Goal: Task Accomplishment & Management: Complete application form

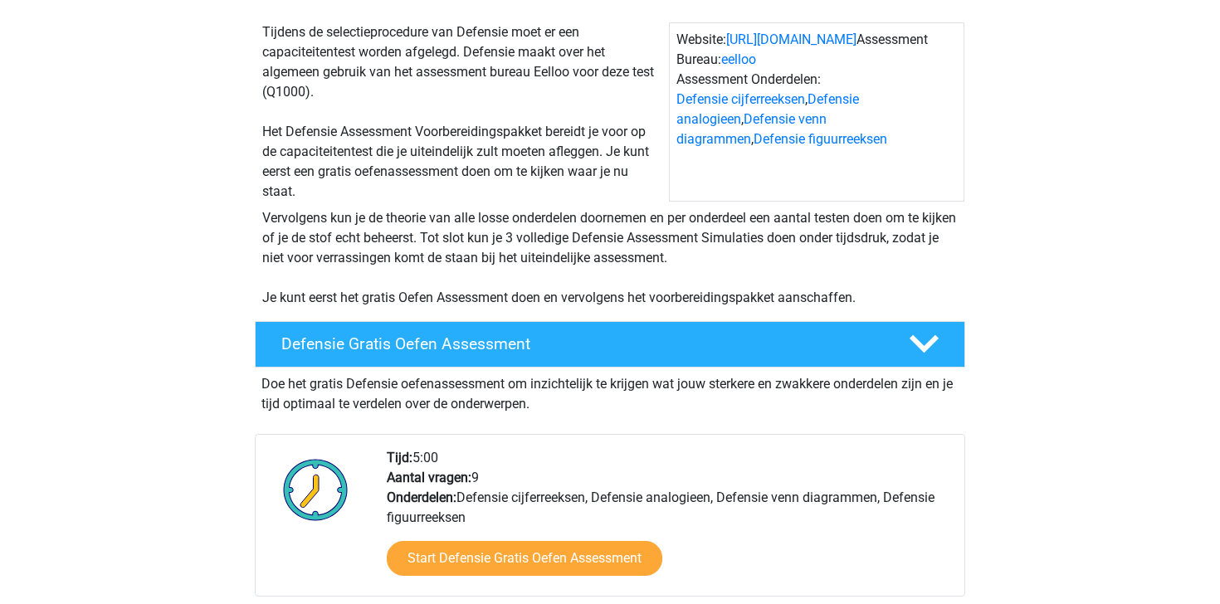
scroll to position [292, 0]
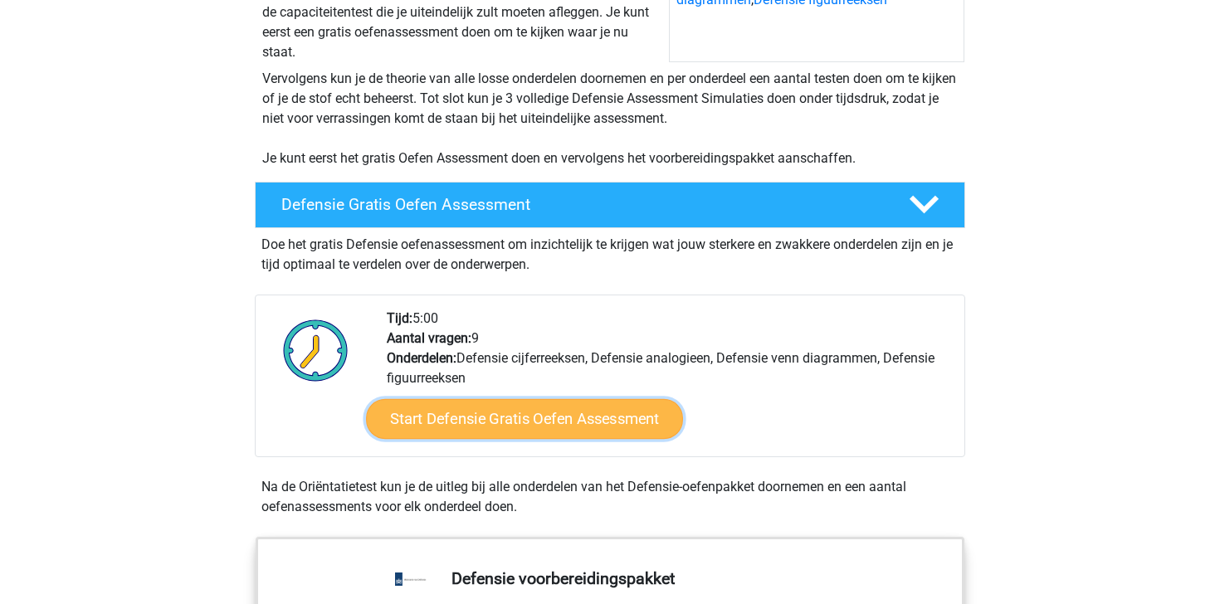
click at [479, 425] on link "Start Defensie Gratis Oefen Assessment" at bounding box center [524, 419] width 317 height 40
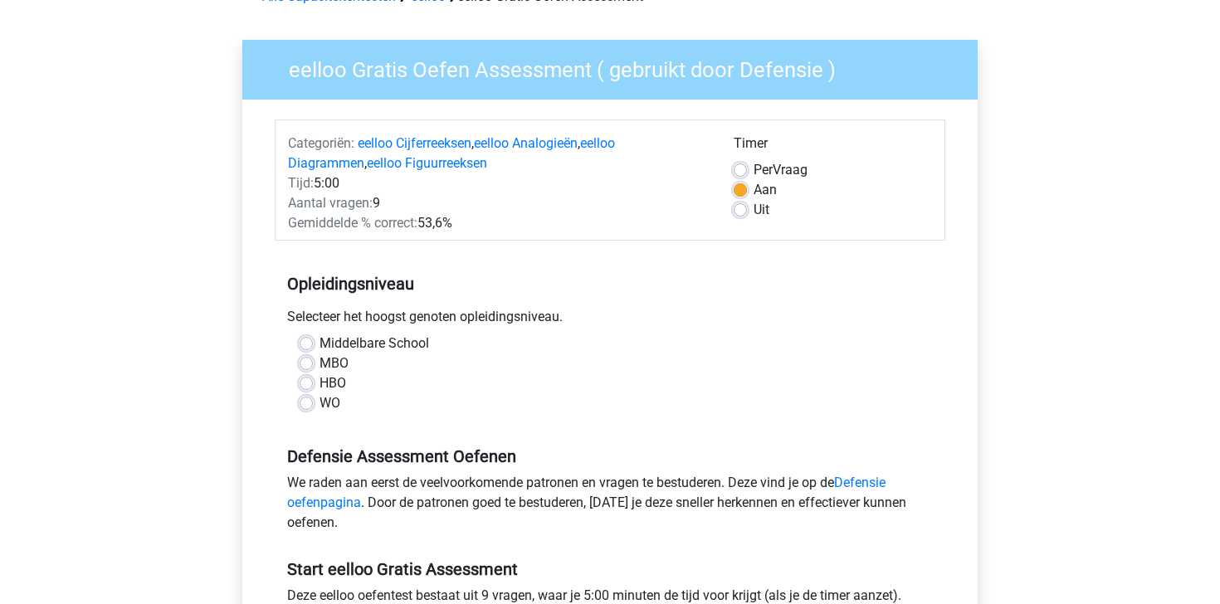
scroll to position [158, 0]
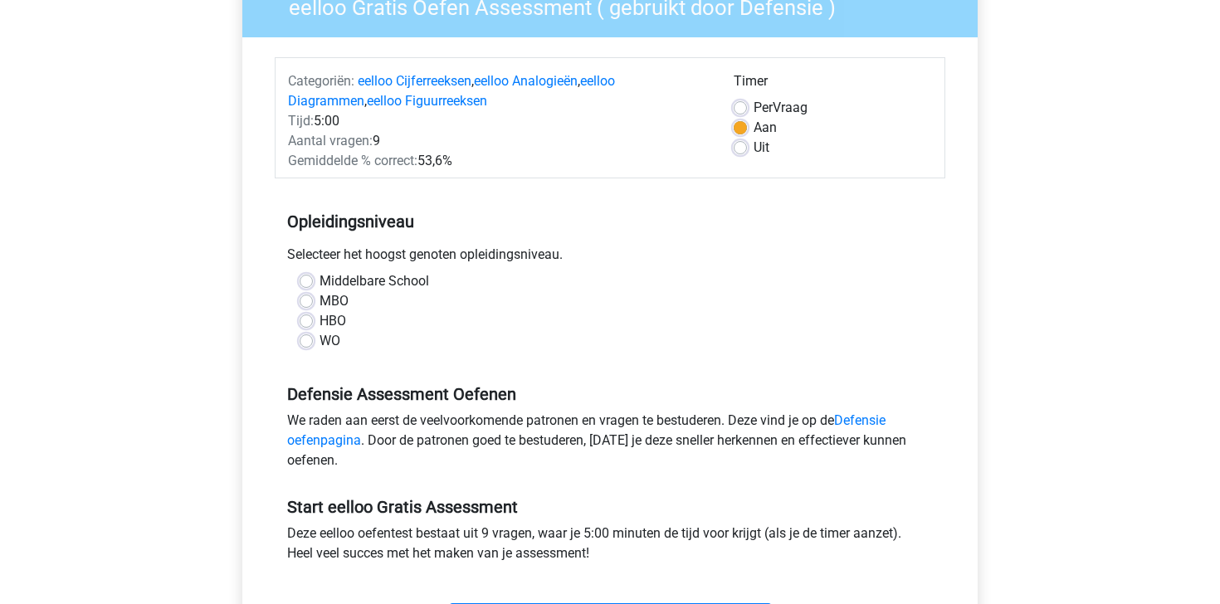
click at [319, 325] on label "HBO" at bounding box center [332, 321] width 27 height 20
click at [303, 325] on input "HBO" at bounding box center [306, 319] width 13 height 17
radio input "true"
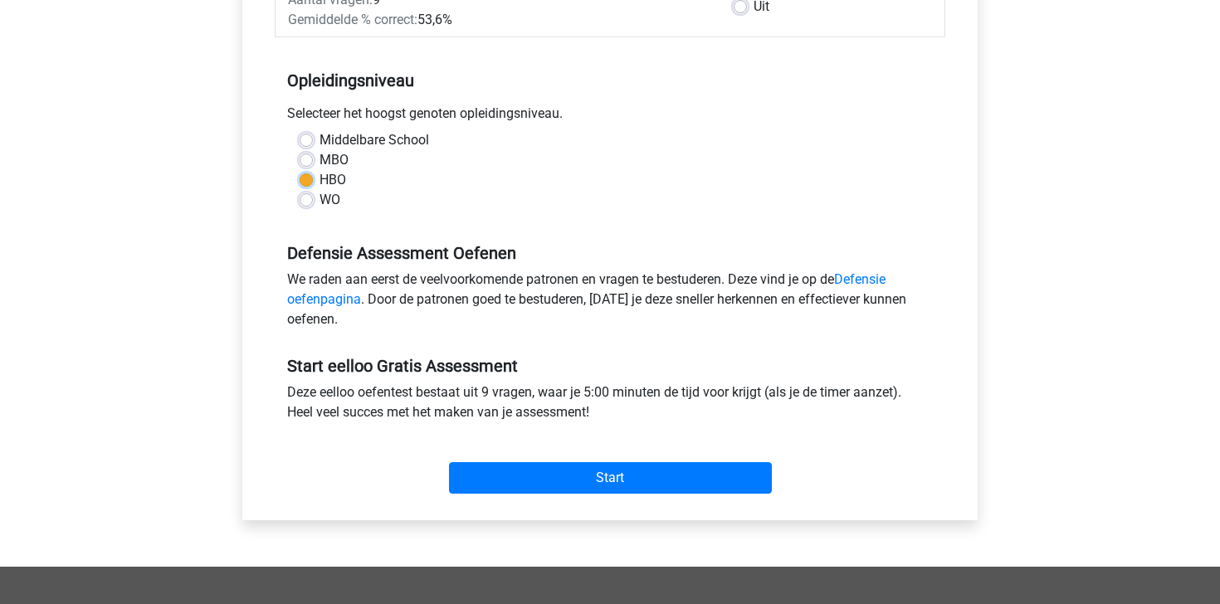
scroll to position [389, 0]
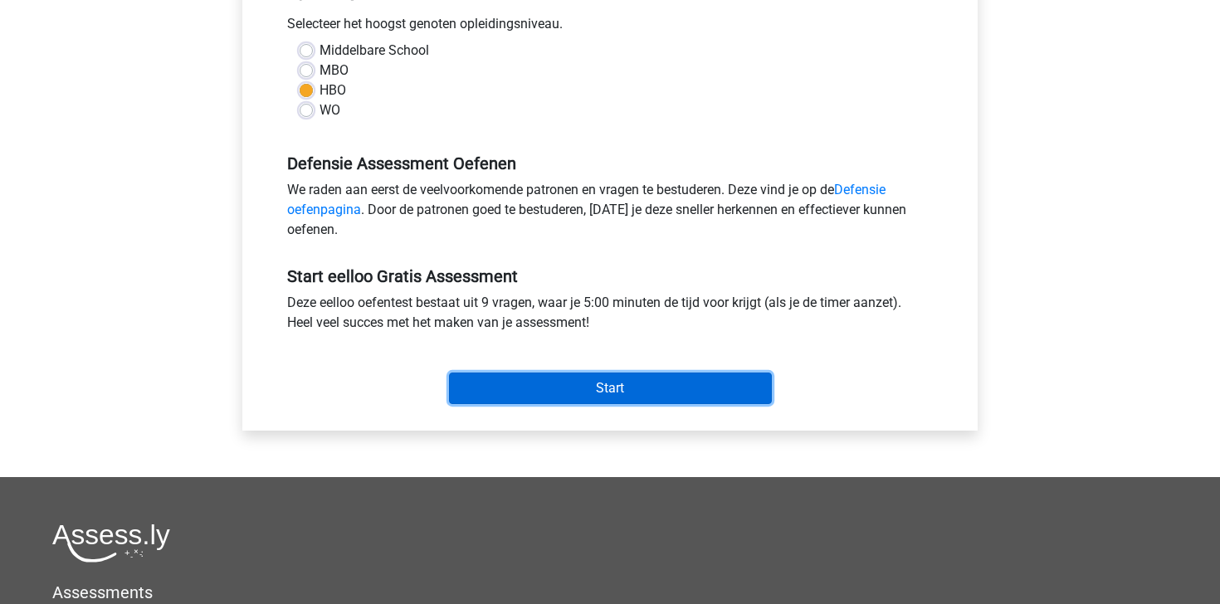
click at [585, 388] on input "Start" at bounding box center [610, 389] width 323 height 32
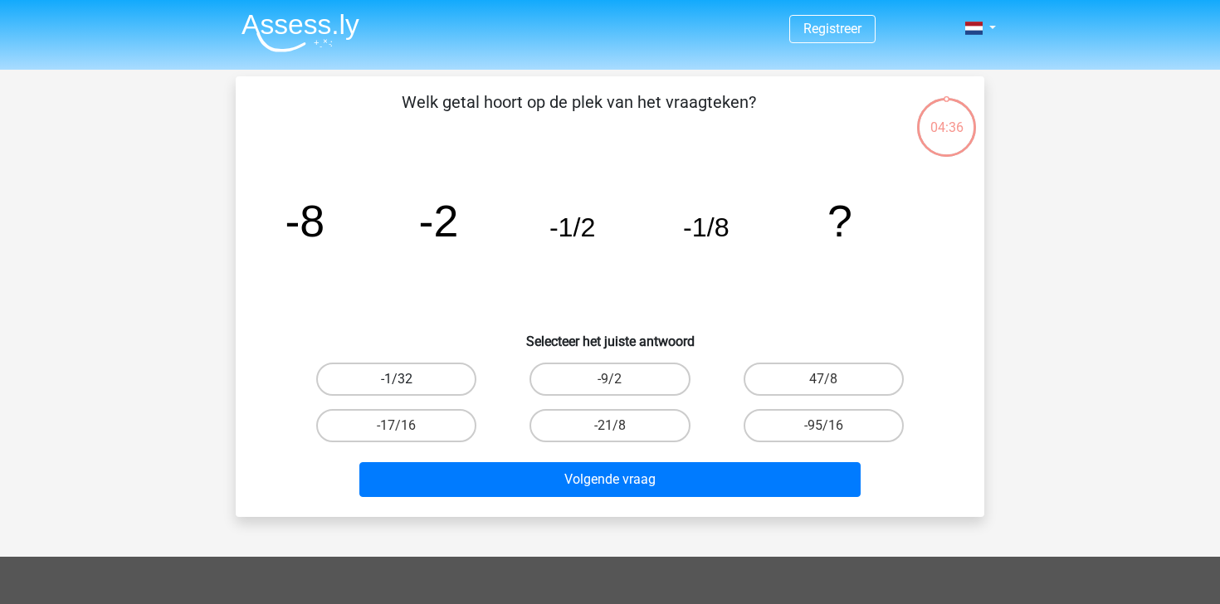
click at [426, 374] on label "-1/32" at bounding box center [396, 379] width 160 height 33
click at [407, 379] on input "-1/32" at bounding box center [402, 384] width 11 height 11
radio input "true"
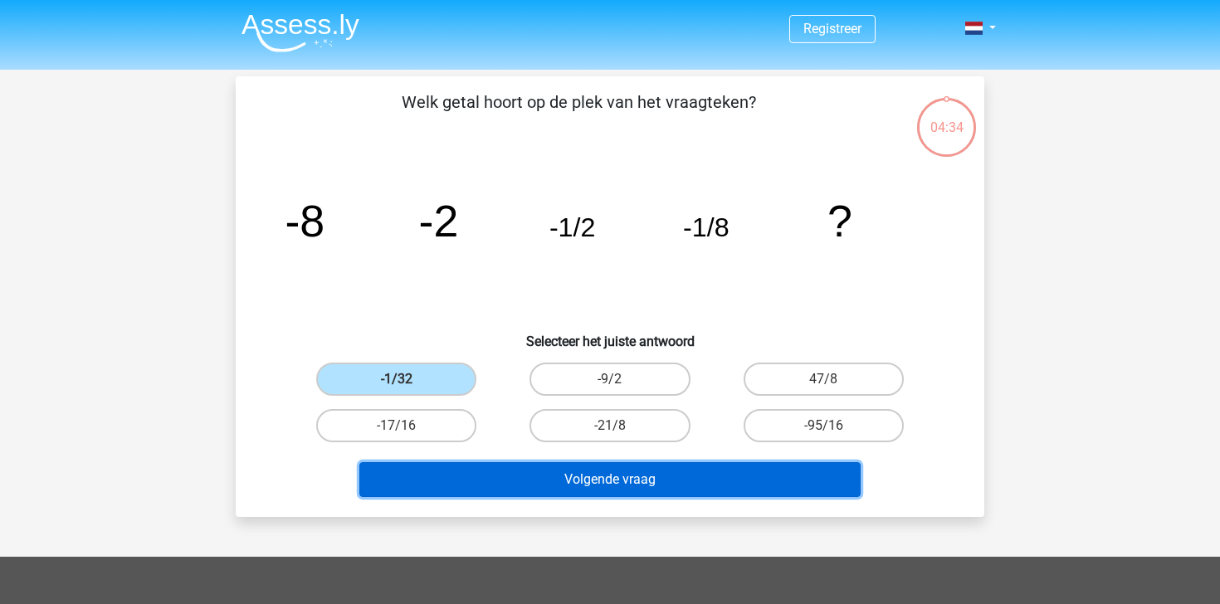
click at [590, 477] on button "Volgende vraag" at bounding box center [610, 479] width 502 height 35
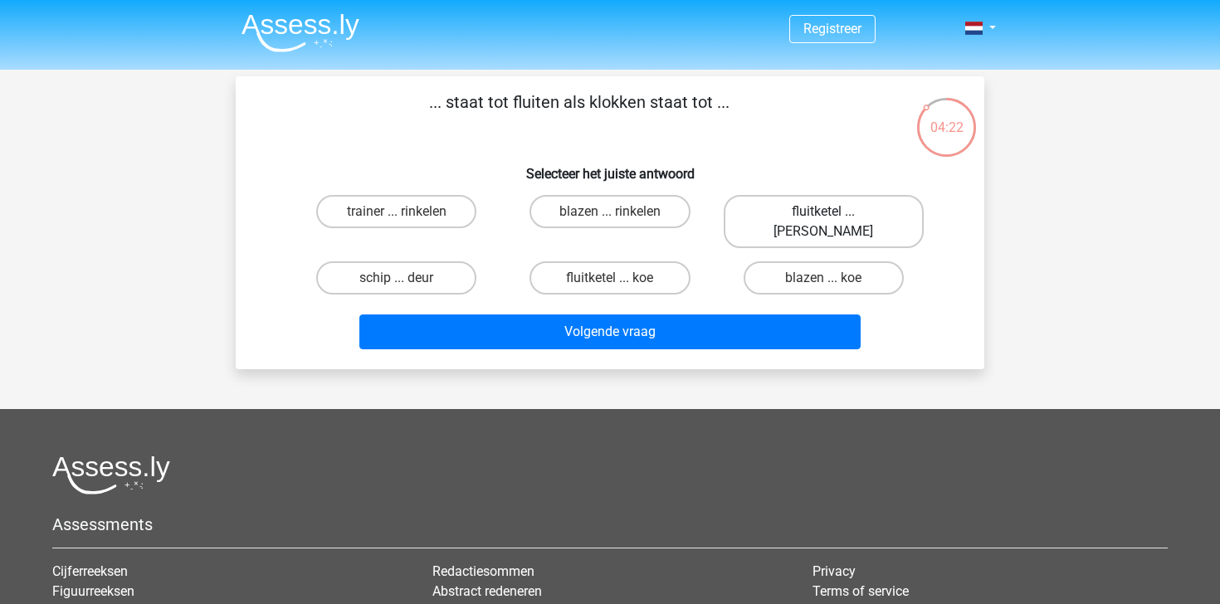
click at [811, 207] on label "fluitketel ... luiden" at bounding box center [824, 221] width 200 height 53
click at [823, 212] on input "fluitketel ... luiden" at bounding box center [828, 217] width 11 height 11
radio input "true"
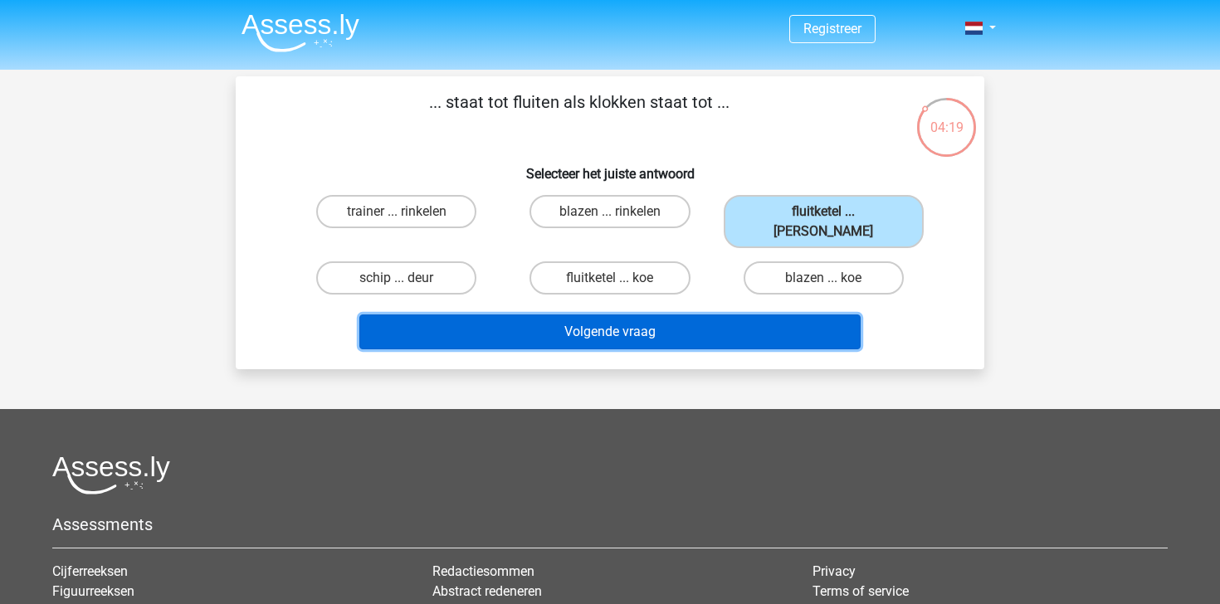
click at [725, 324] on button "Volgende vraag" at bounding box center [610, 331] width 502 height 35
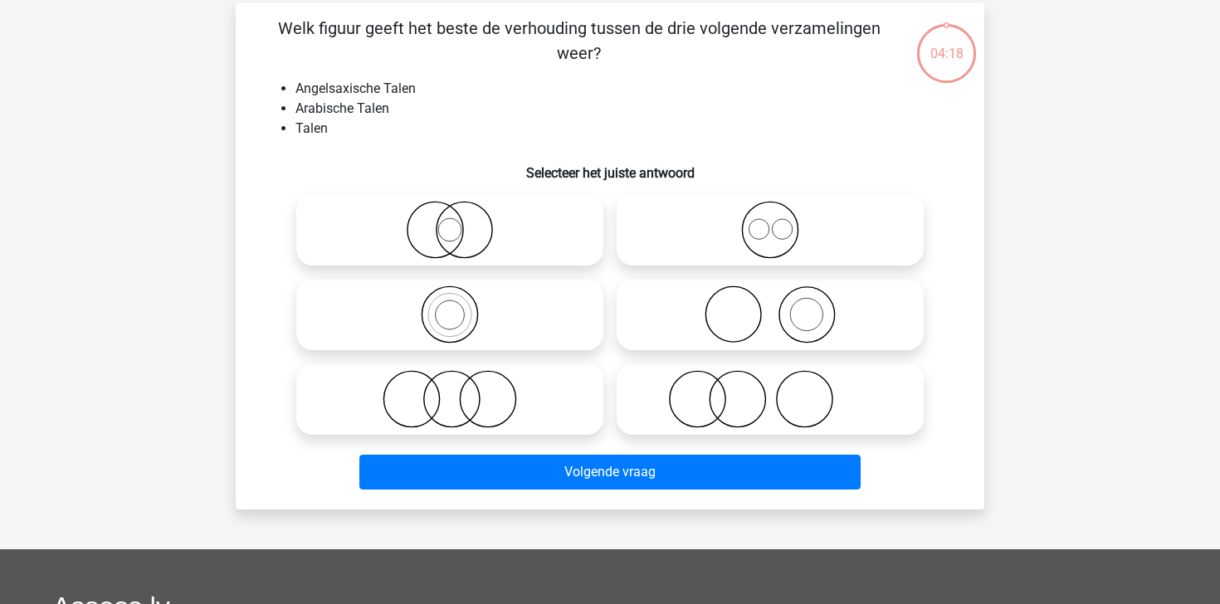
scroll to position [76, 0]
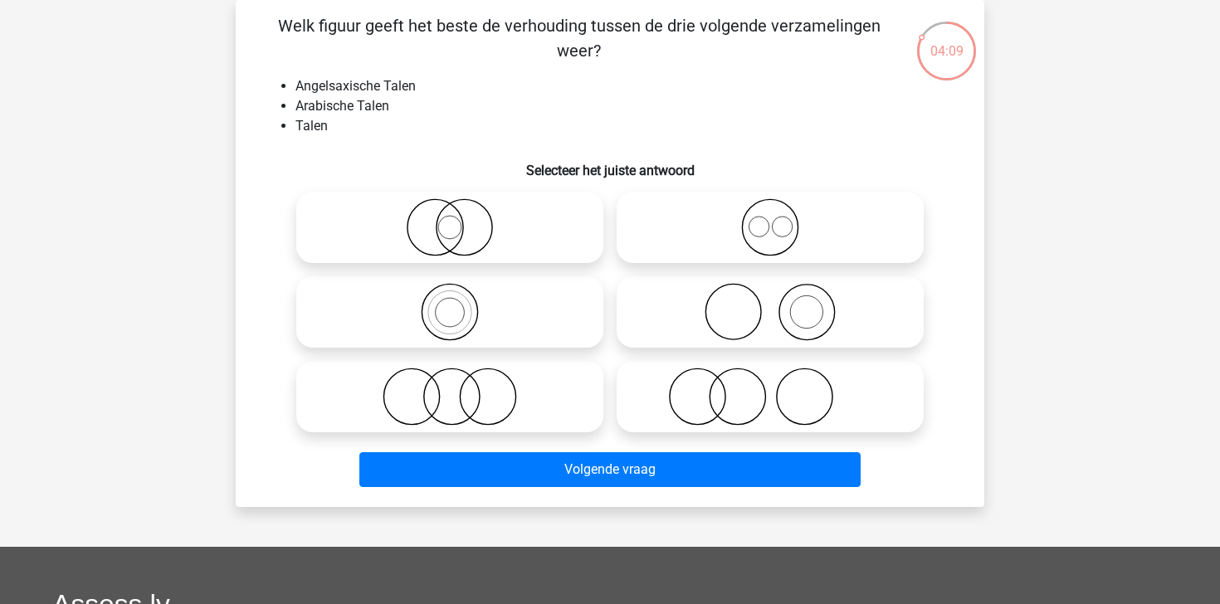
click at [785, 194] on label at bounding box center [770, 227] width 307 height 71
click at [781, 208] on input "radio" at bounding box center [775, 213] width 11 height 11
radio input "true"
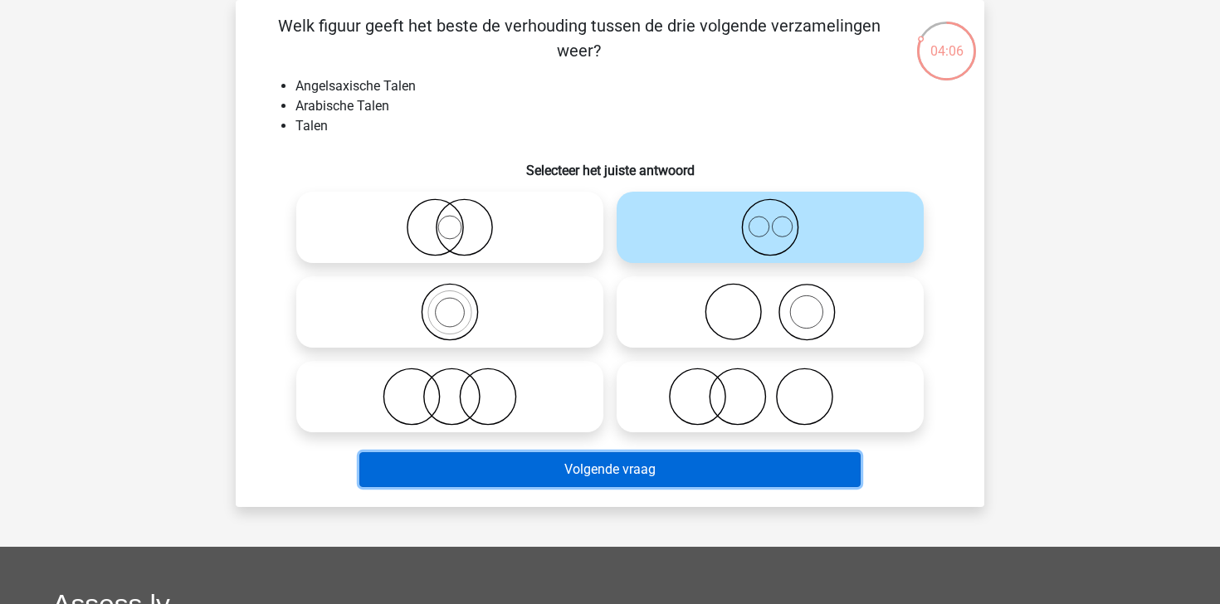
click at [729, 461] on button "Volgende vraag" at bounding box center [610, 469] width 502 height 35
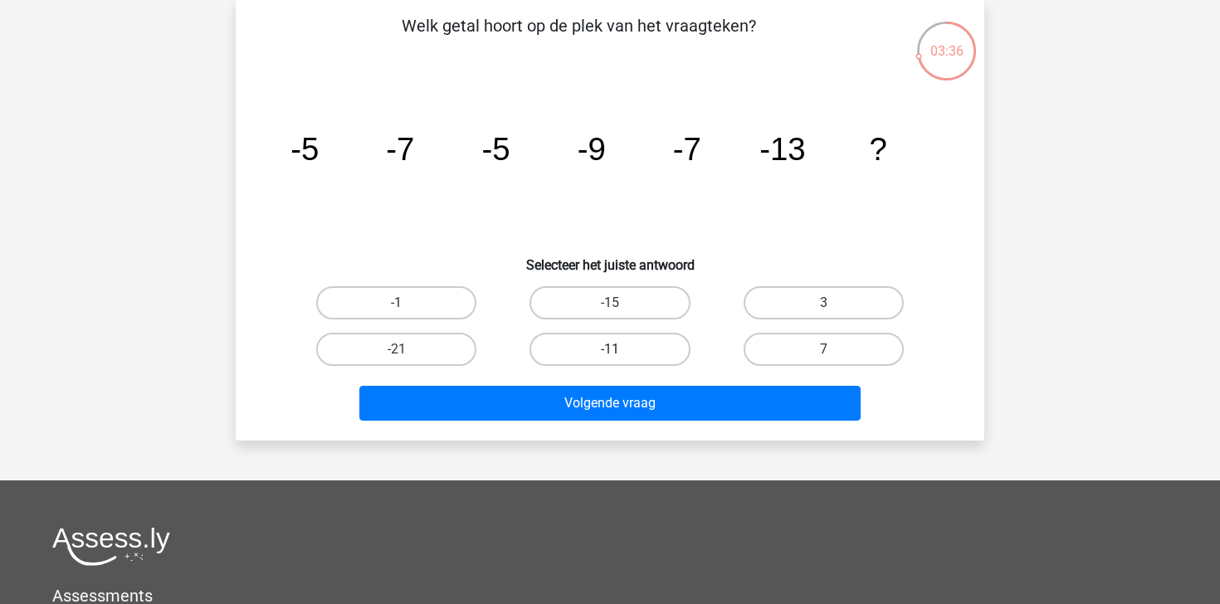
click at [651, 351] on label "-11" at bounding box center [609, 349] width 160 height 33
click at [621, 351] on input "-11" at bounding box center [615, 354] width 11 height 11
radio input "true"
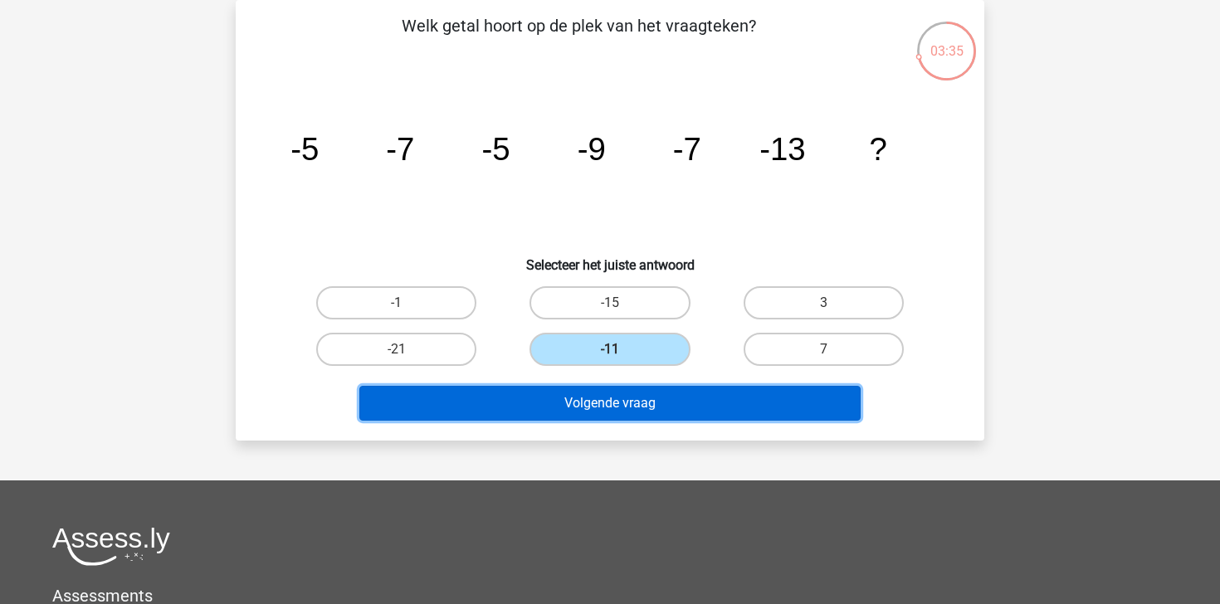
click at [651, 413] on button "Volgende vraag" at bounding box center [610, 403] width 502 height 35
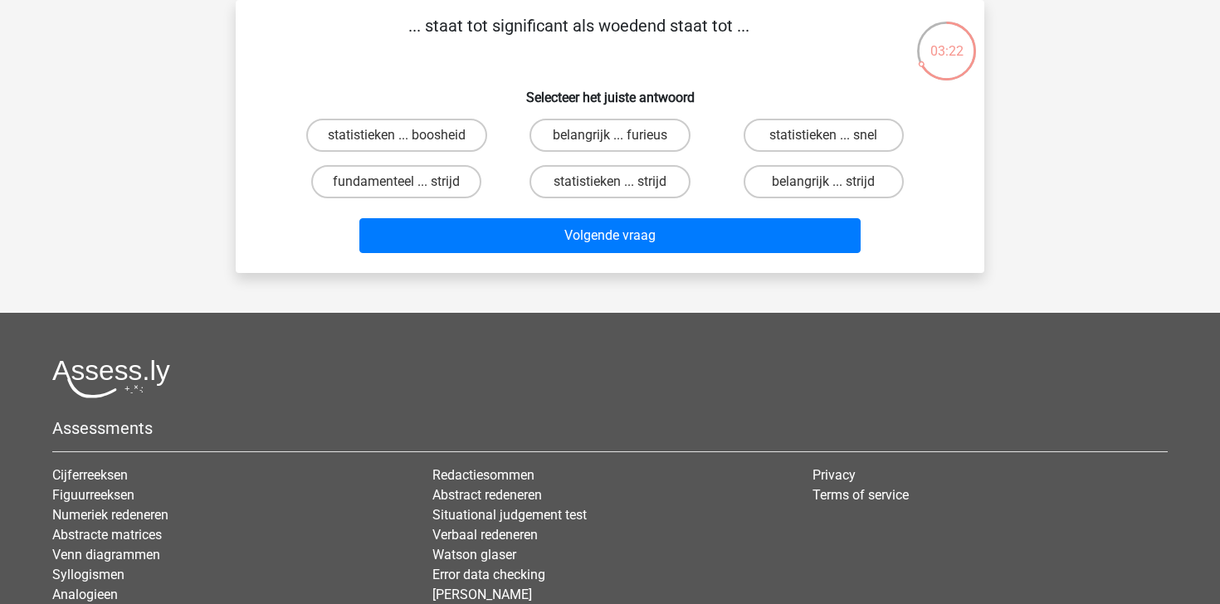
click at [823, 186] on input "belangrijk ... strijd" at bounding box center [828, 187] width 11 height 11
radio input "true"
click at [638, 139] on label "belangrijk ... furieus" at bounding box center [609, 135] width 160 height 33
click at [621, 139] on input "belangrijk ... furieus" at bounding box center [615, 140] width 11 height 11
radio input "true"
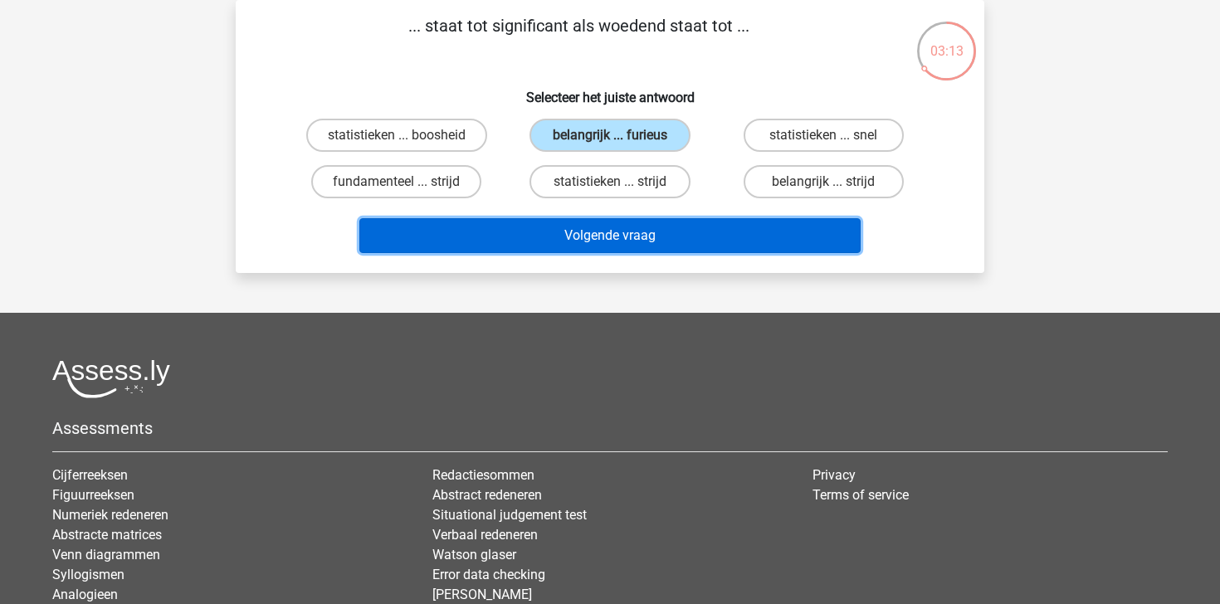
click at [660, 239] on button "Volgende vraag" at bounding box center [610, 235] width 502 height 35
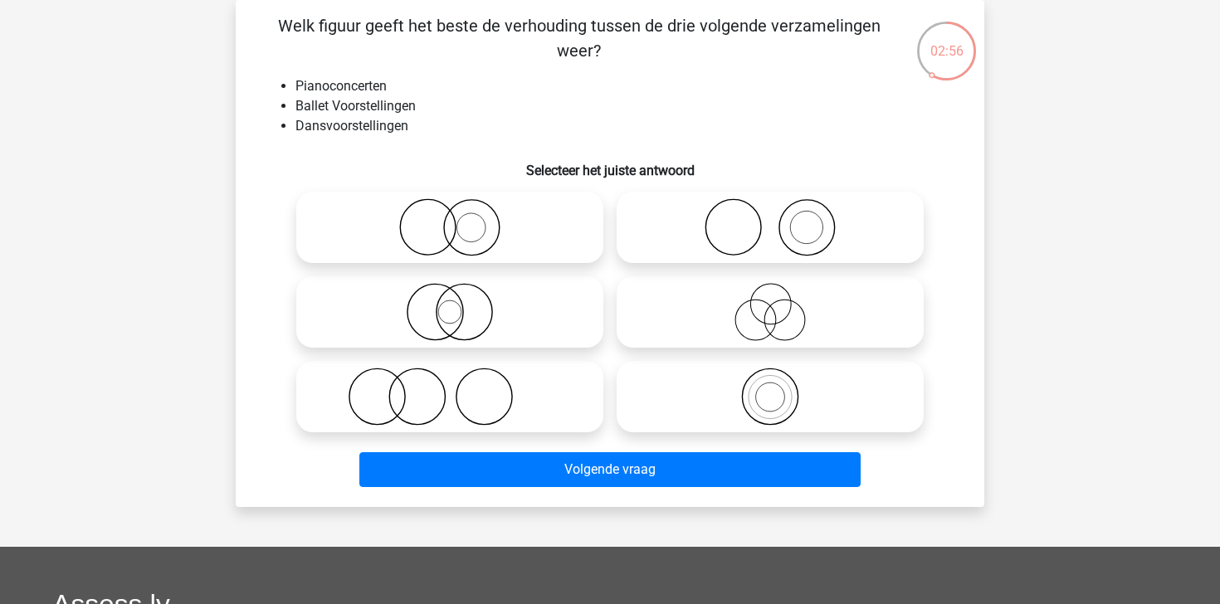
click at [521, 386] on icon at bounding box center [450, 397] width 294 height 58
click at [461, 386] on input "radio" at bounding box center [455, 383] width 11 height 11
radio input "true"
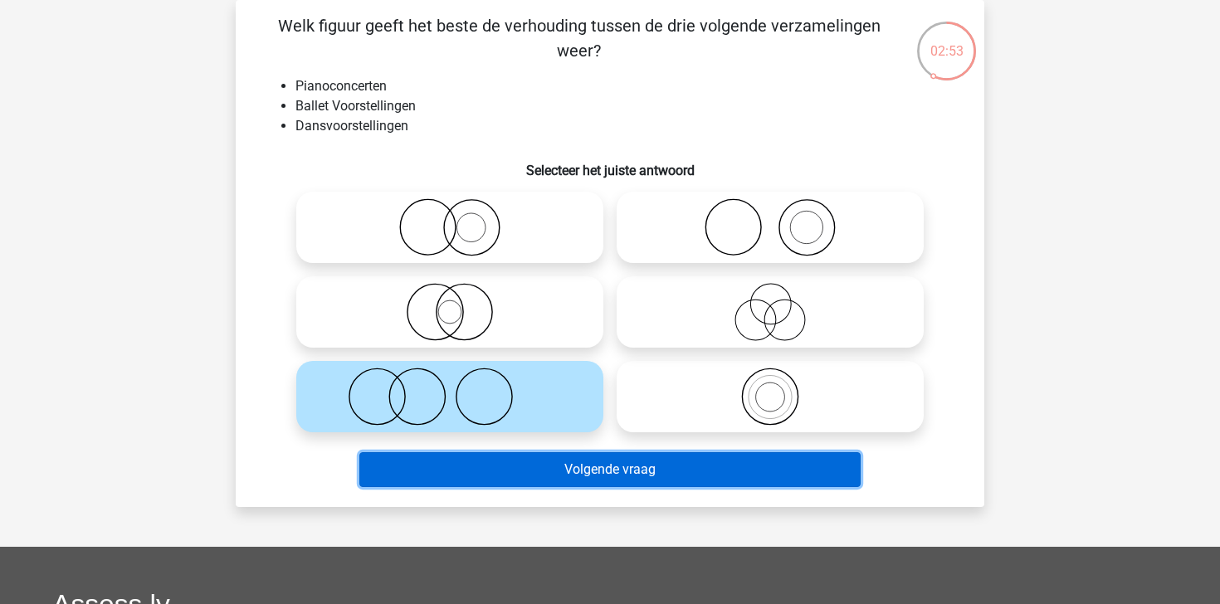
click at [578, 471] on button "Volgende vraag" at bounding box center [610, 469] width 502 height 35
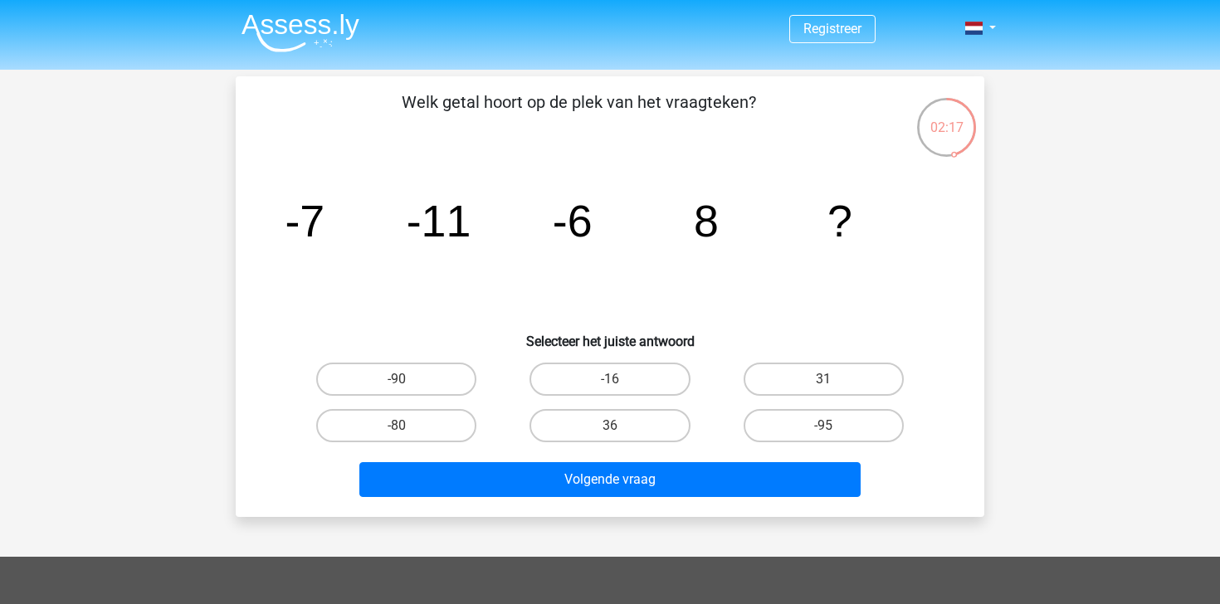
scroll to position [66, 0]
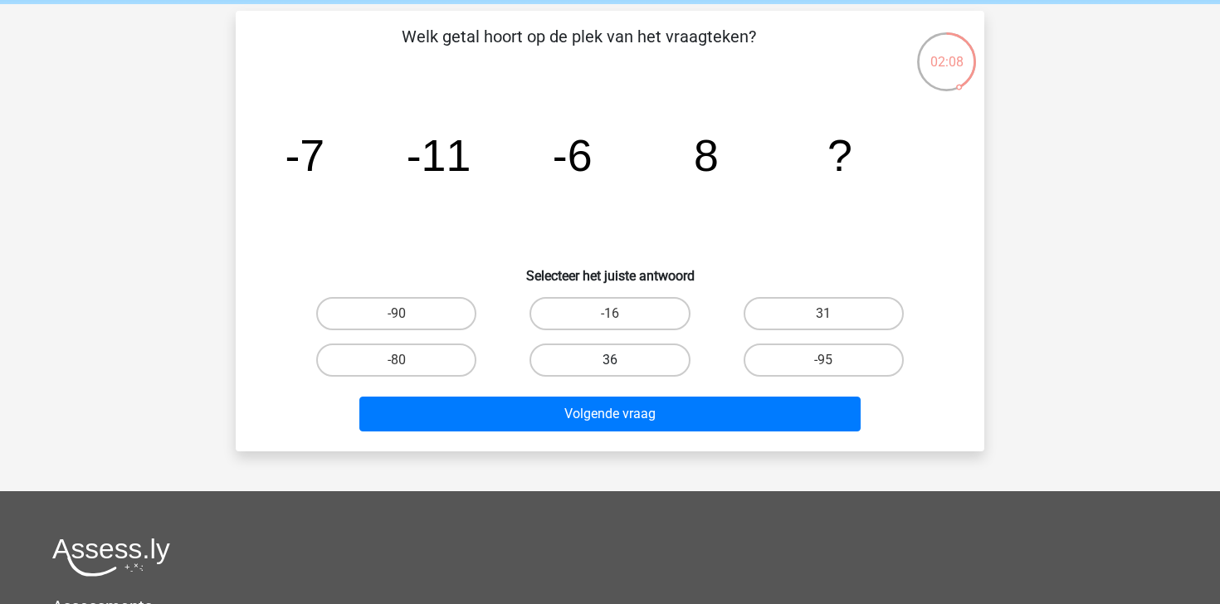
click at [598, 368] on label "36" at bounding box center [609, 360] width 160 height 33
click at [610, 368] on input "36" at bounding box center [615, 365] width 11 height 11
radio input "true"
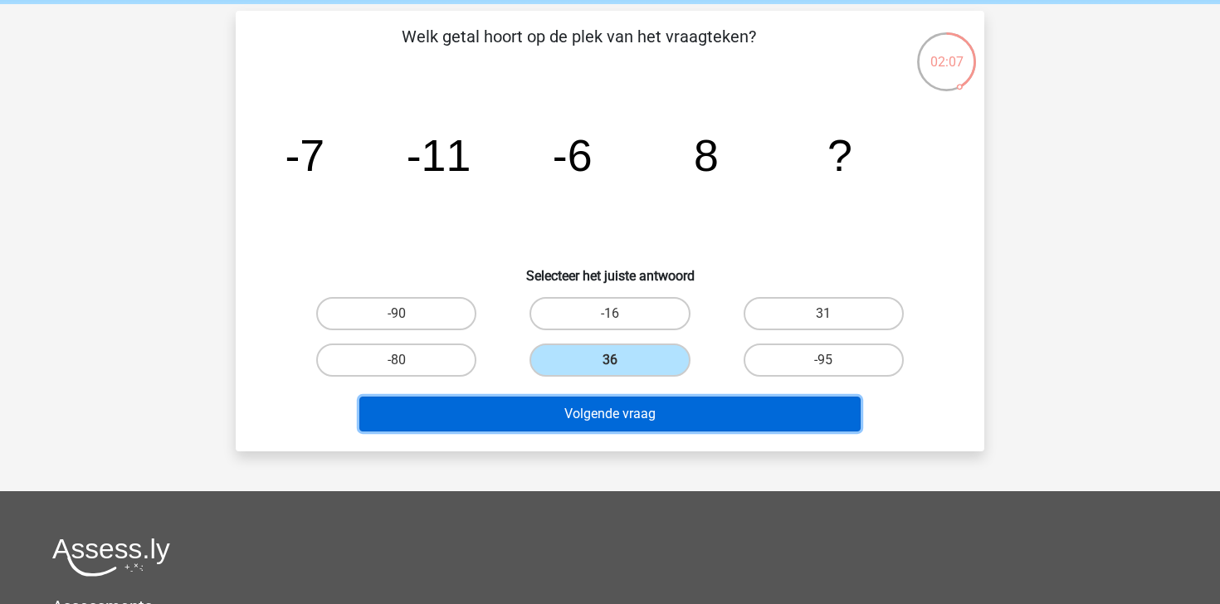
click at [622, 426] on button "Volgende vraag" at bounding box center [610, 414] width 502 height 35
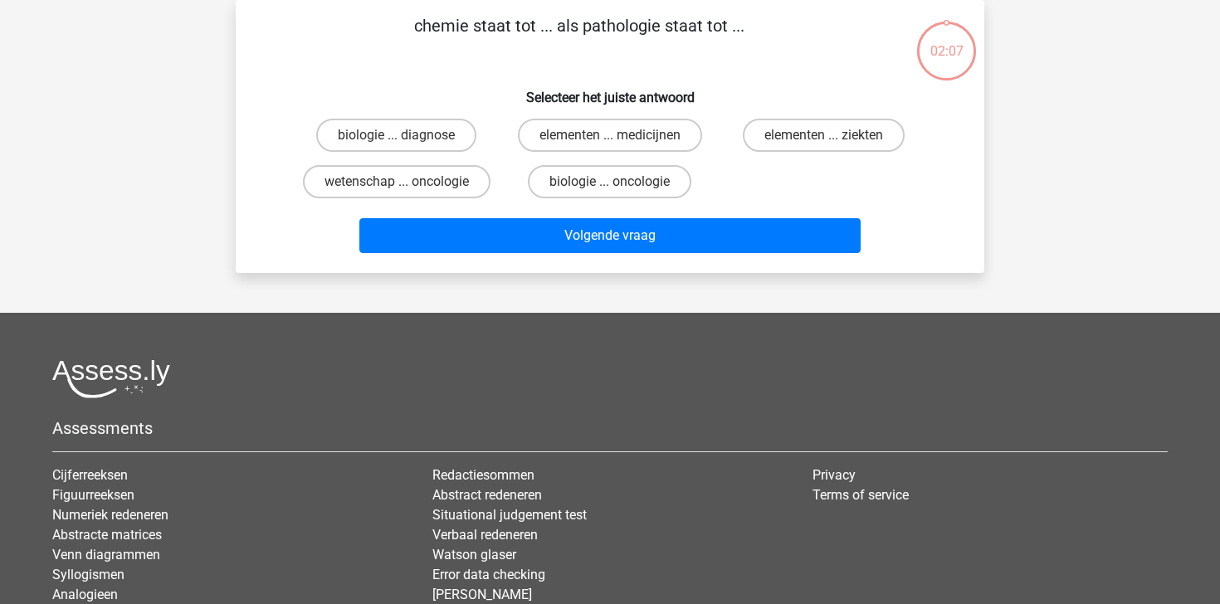
scroll to position [0, 0]
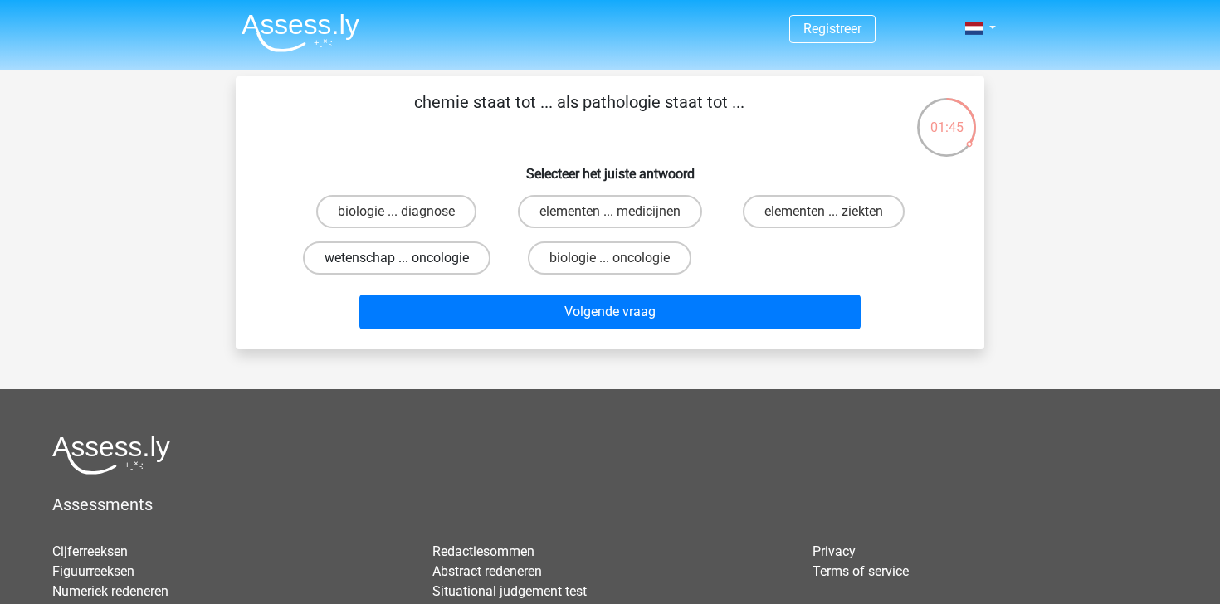
click at [450, 251] on label "wetenschap ... oncologie" at bounding box center [397, 257] width 188 height 33
click at [407, 258] on input "wetenschap ... oncologie" at bounding box center [402, 263] width 11 height 11
radio input "true"
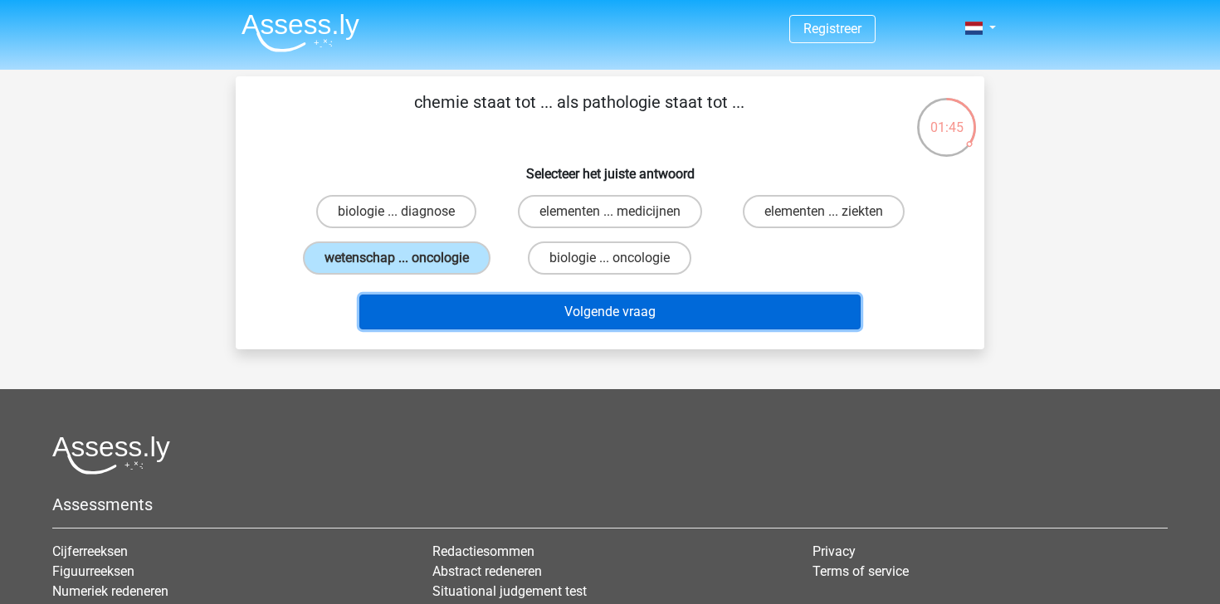
click at [616, 314] on button "Volgende vraag" at bounding box center [610, 312] width 502 height 35
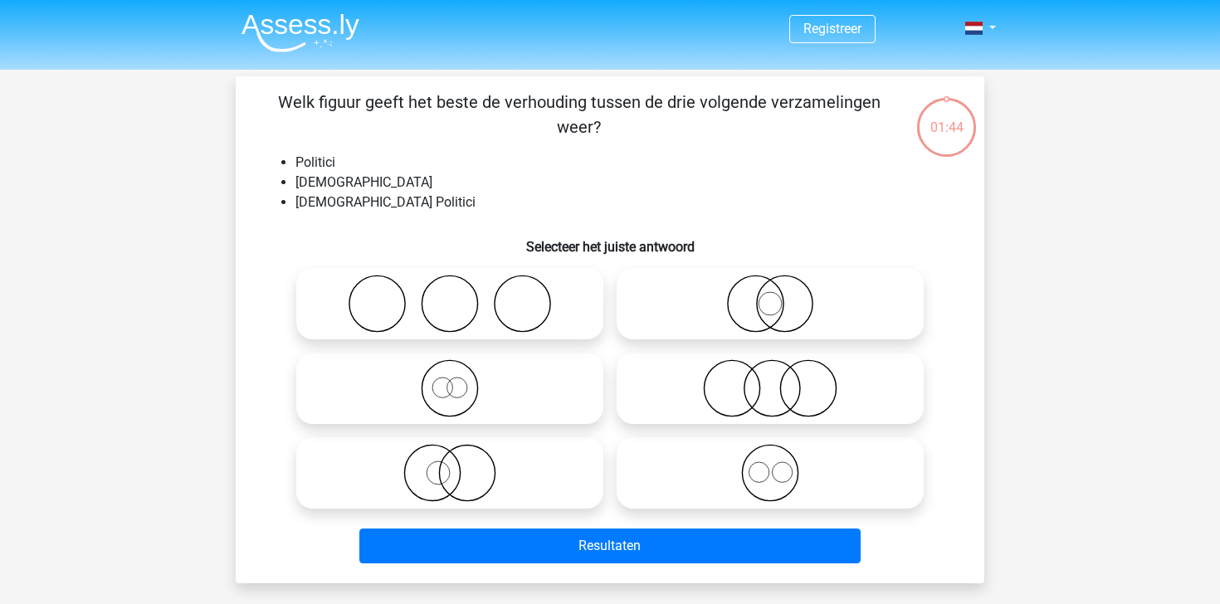
scroll to position [76, 0]
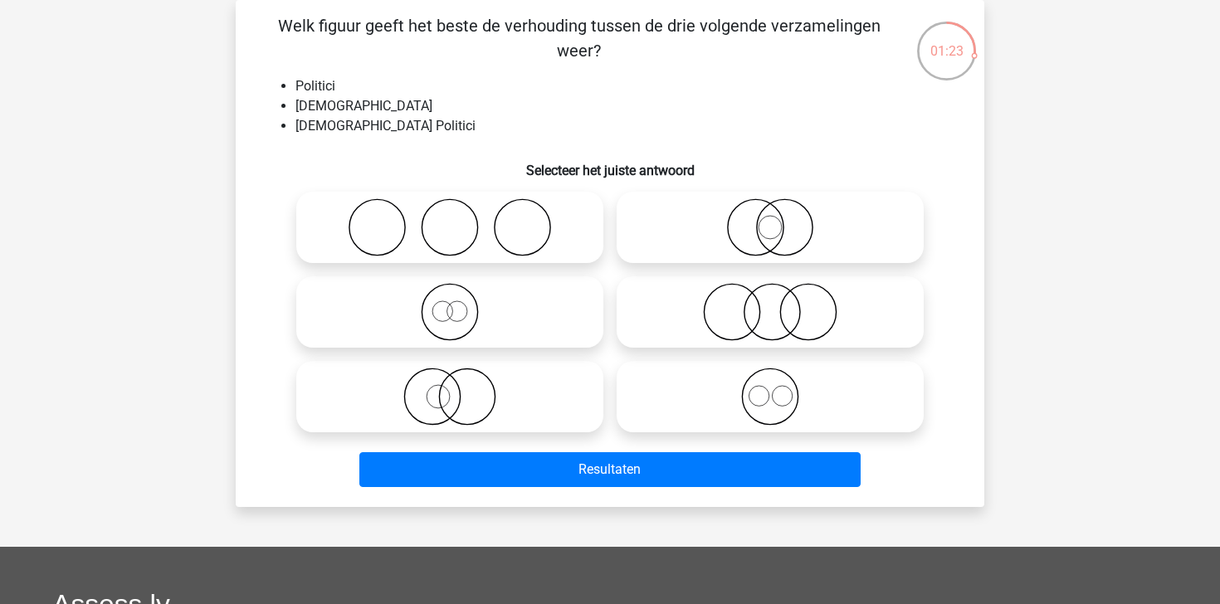
click at [550, 402] on icon at bounding box center [450, 397] width 294 height 58
click at [461, 388] on input "radio" at bounding box center [455, 383] width 11 height 11
radio input "true"
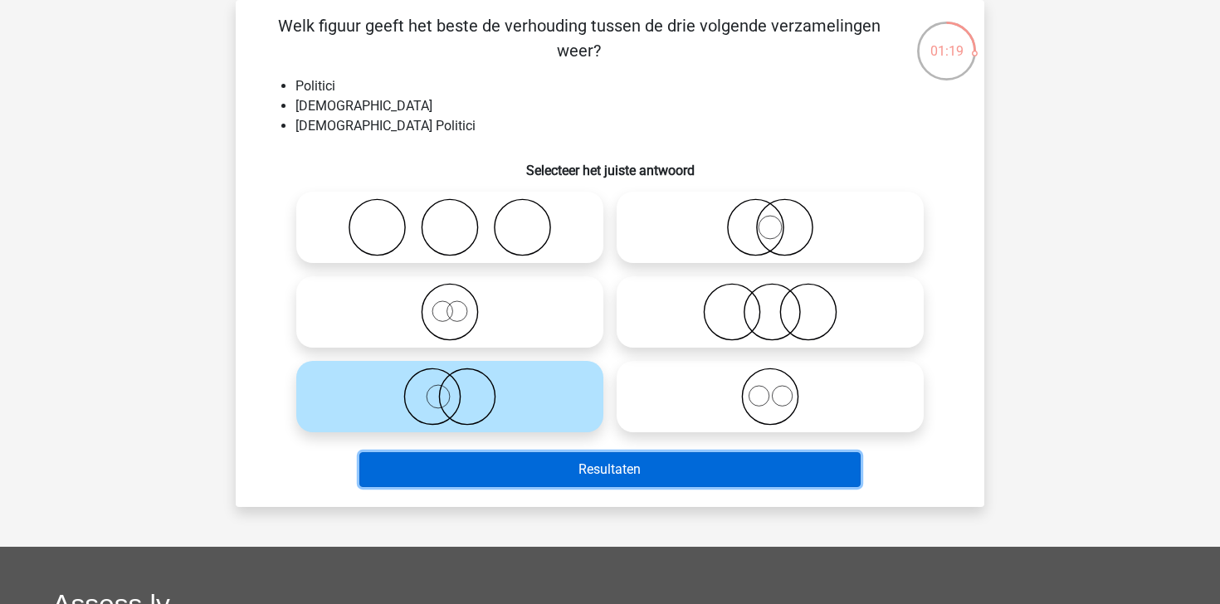
click at [584, 468] on button "Resultaten" at bounding box center [610, 469] width 502 height 35
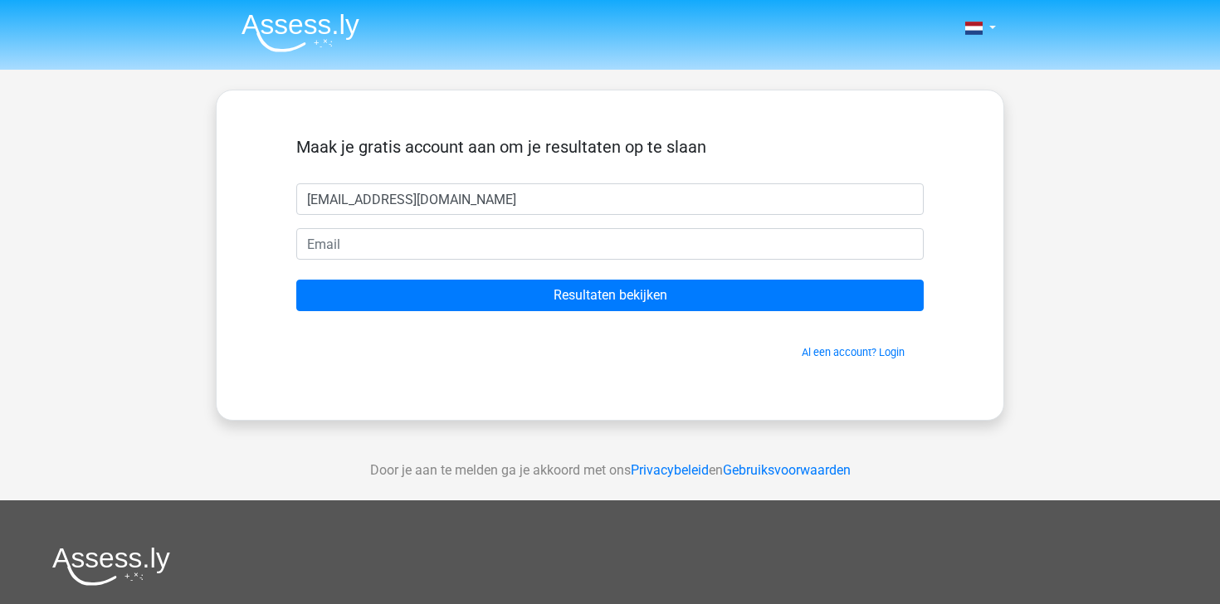
type input "[EMAIL_ADDRESS][DOMAIN_NAME]"
click at [584, 468] on div "Door je aan te melden ga je akkoord met ons Privacybeleid en Gebruiksvoorwaarden" at bounding box center [610, 471] width 1220 height 60
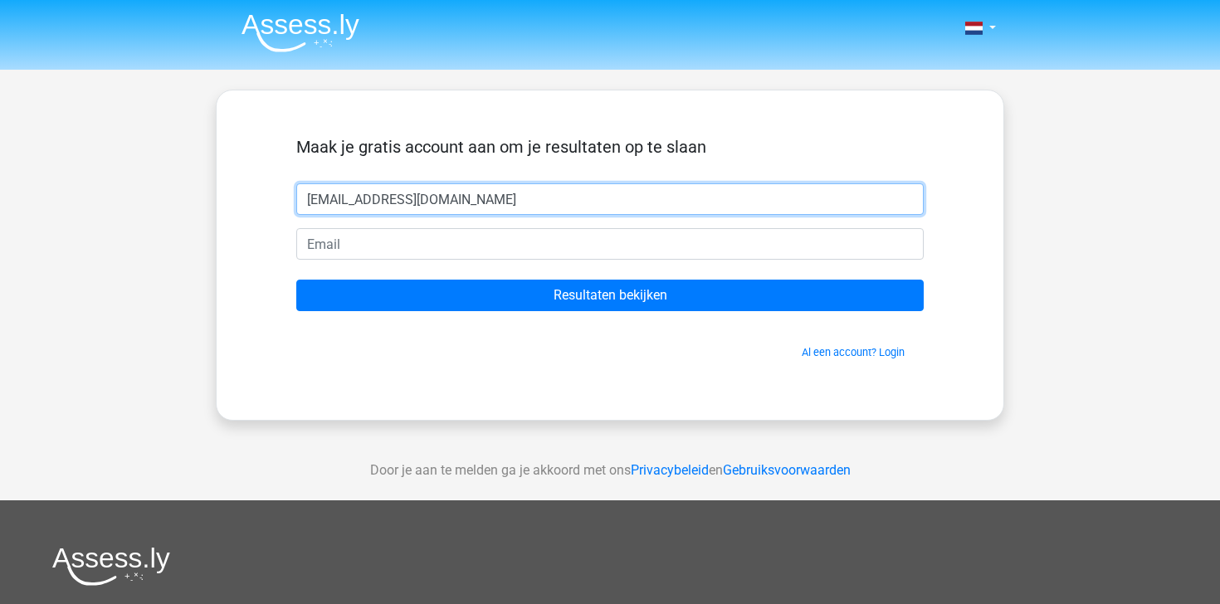
click at [551, 204] on input "j.vantilburgj@gmail.com" at bounding box center [609, 199] width 627 height 32
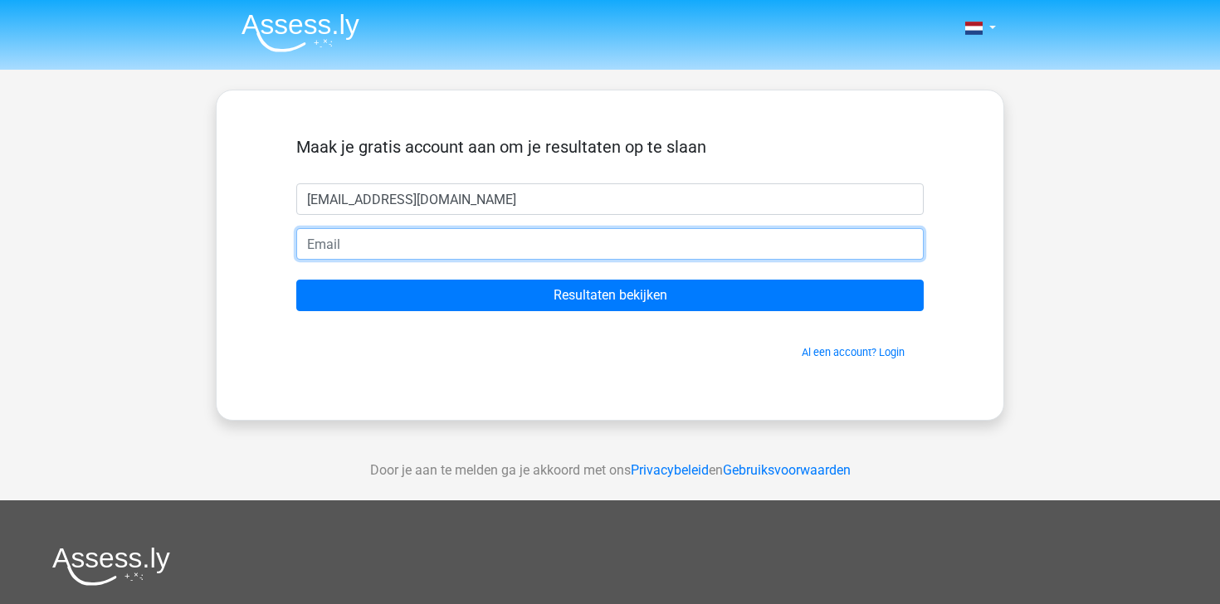
click at [537, 246] on input "email" at bounding box center [609, 244] width 627 height 32
paste input "j.vantilburgj@gmail.com"
type input "j.vantilburgj@gmail.com"
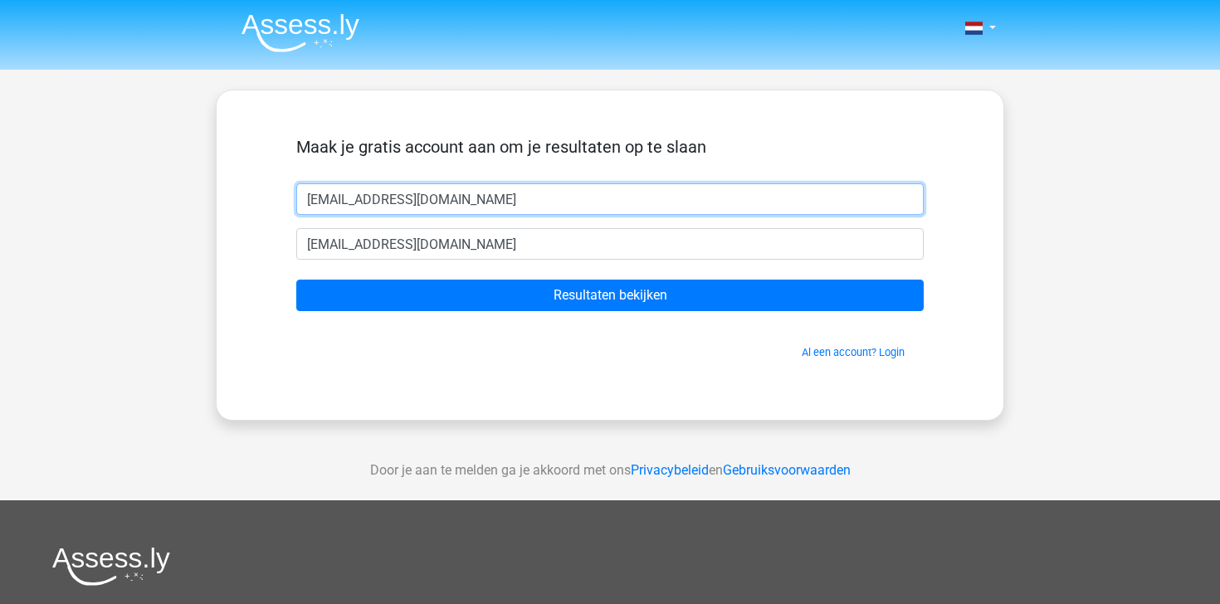
click at [546, 200] on input "j.vantilburgj@gmail.com" at bounding box center [609, 199] width 627 height 32
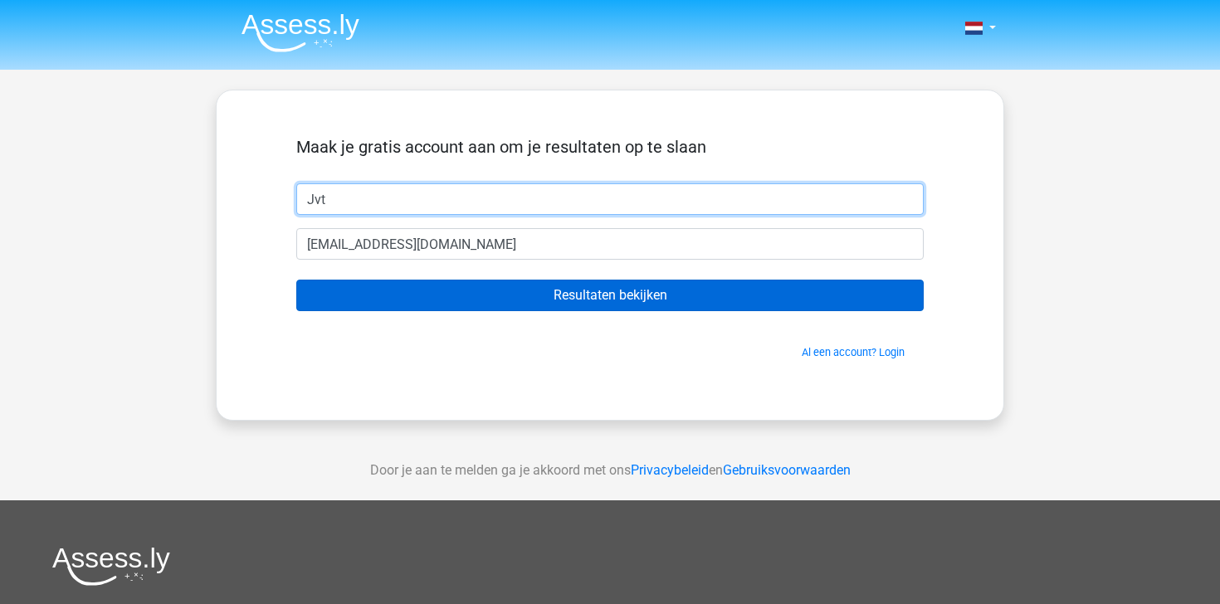
type input "Jvt"
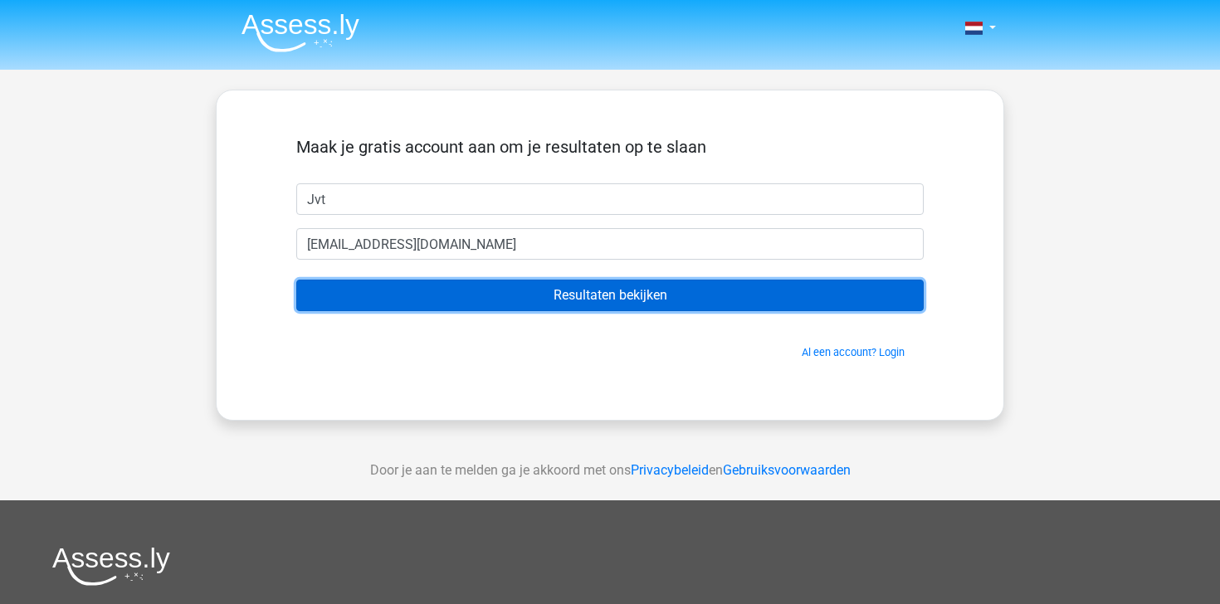
click at [532, 291] on input "Resultaten bekijken" at bounding box center [609, 296] width 627 height 32
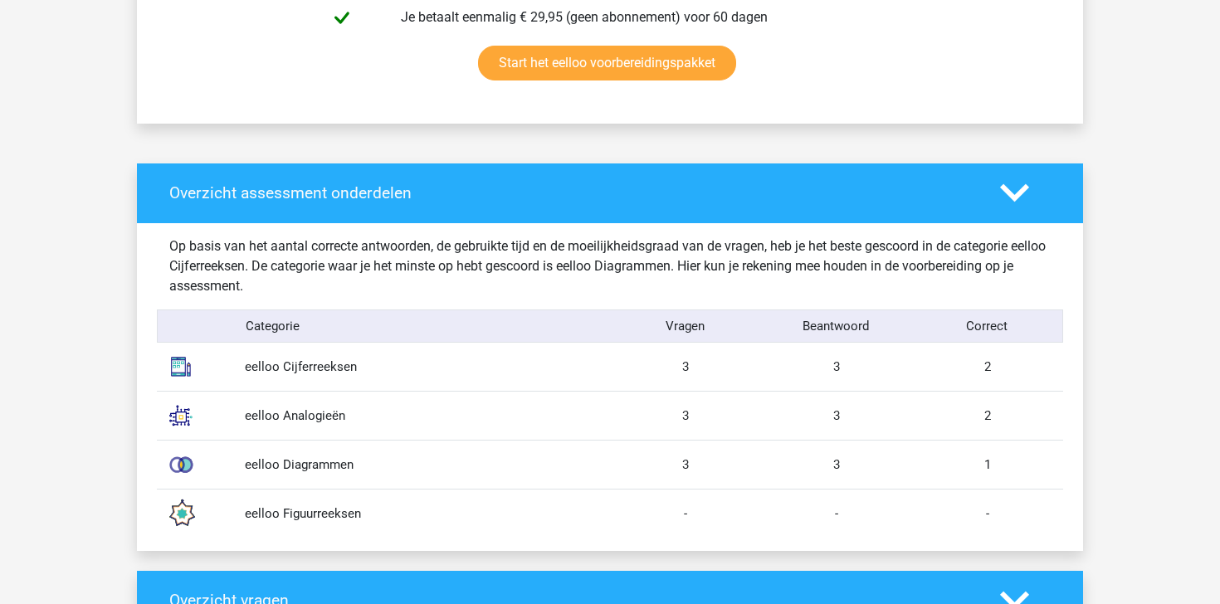
scroll to position [1752, 0]
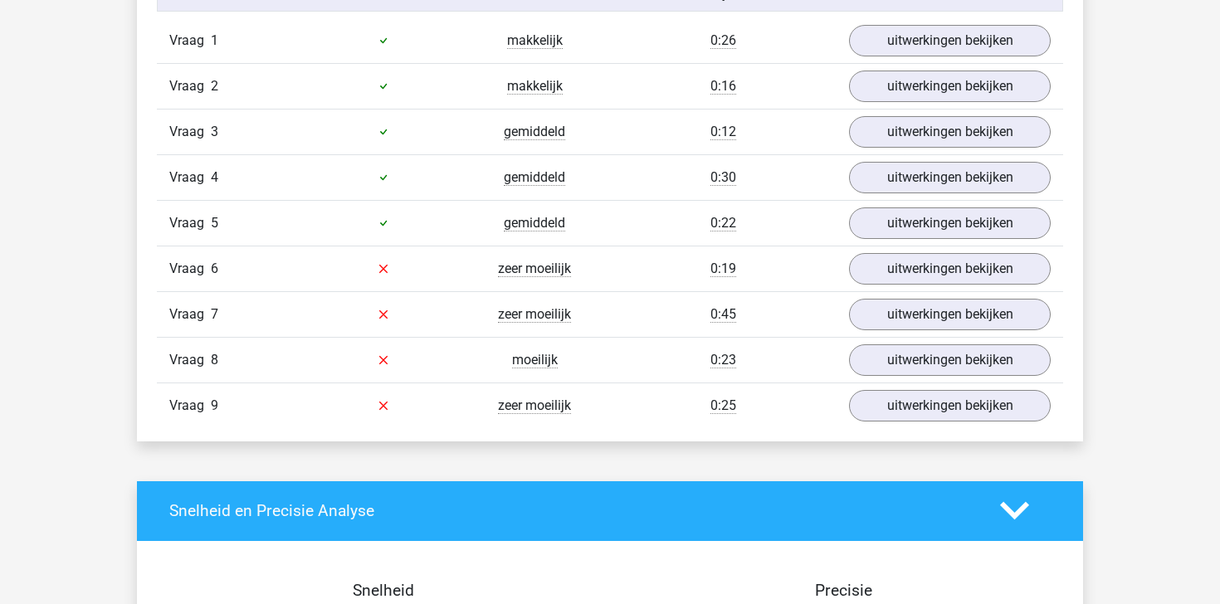
scroll to position [1945, 0]
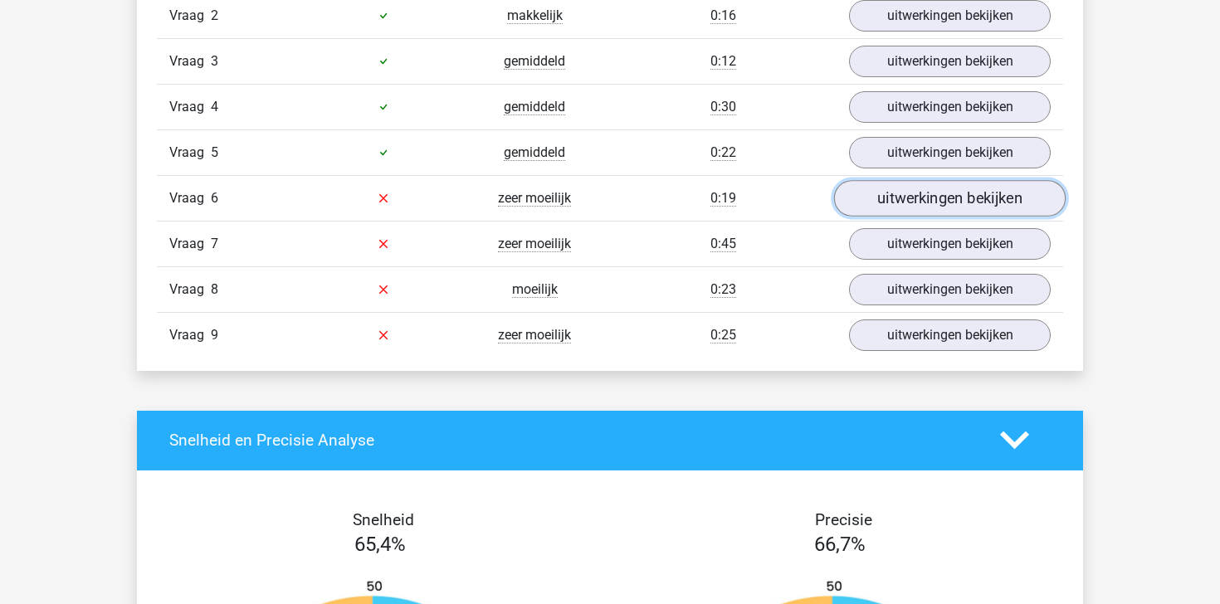
click at [935, 192] on link "uitwerkingen bekijken" at bounding box center [950, 198] width 232 height 37
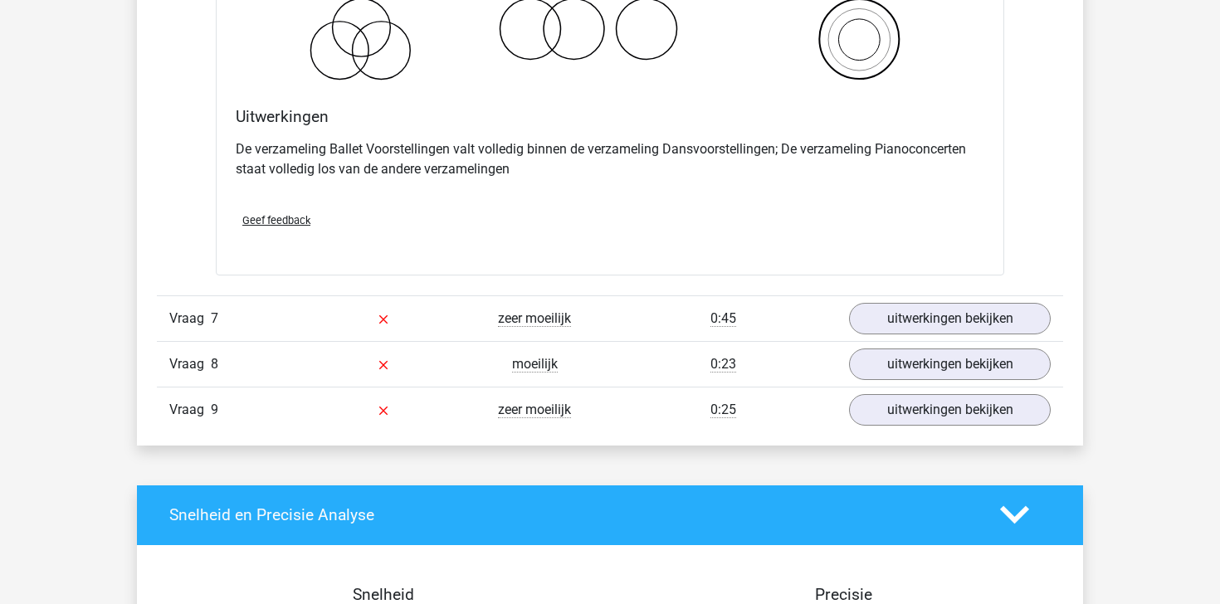
scroll to position [2483, 0]
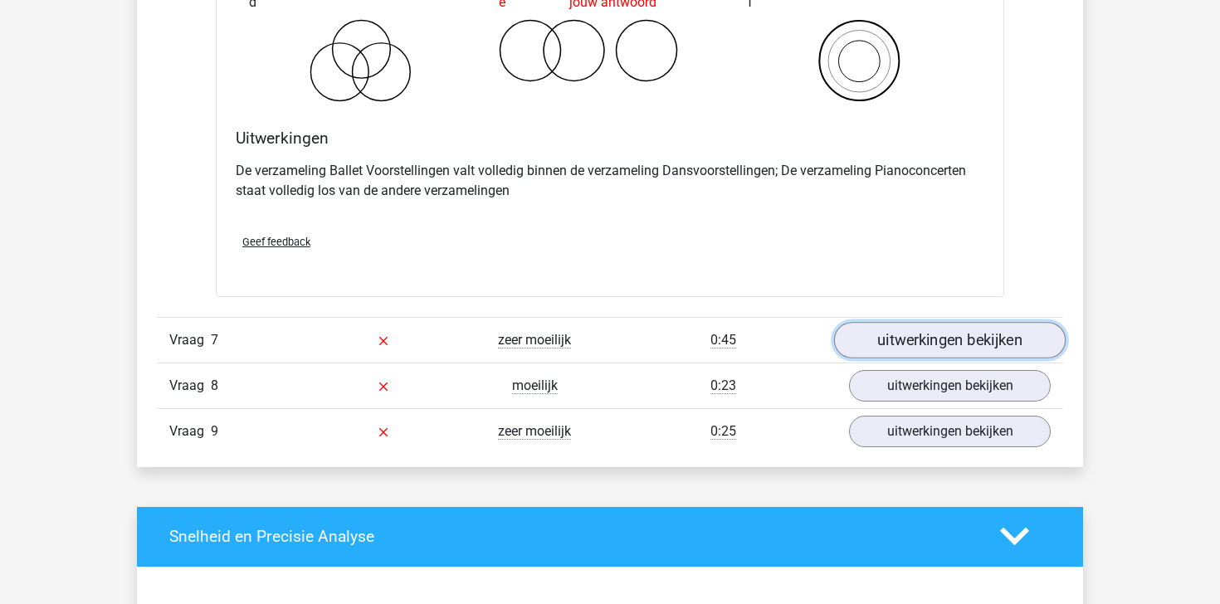
click at [961, 334] on link "uitwerkingen bekijken" at bounding box center [950, 340] width 232 height 37
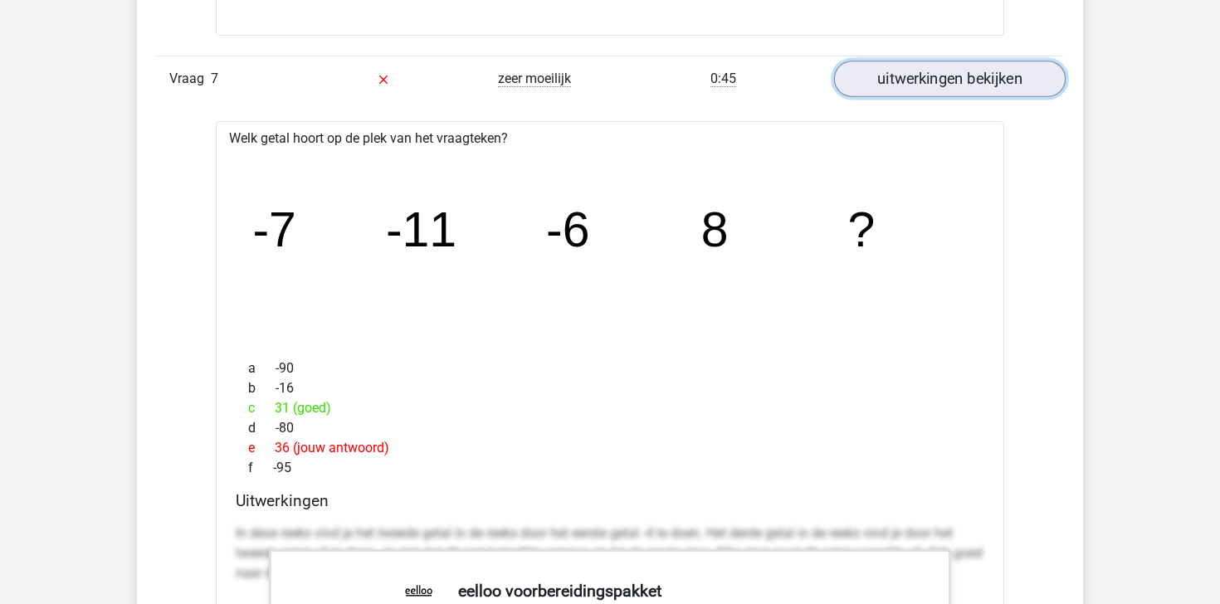
scroll to position [2877, 0]
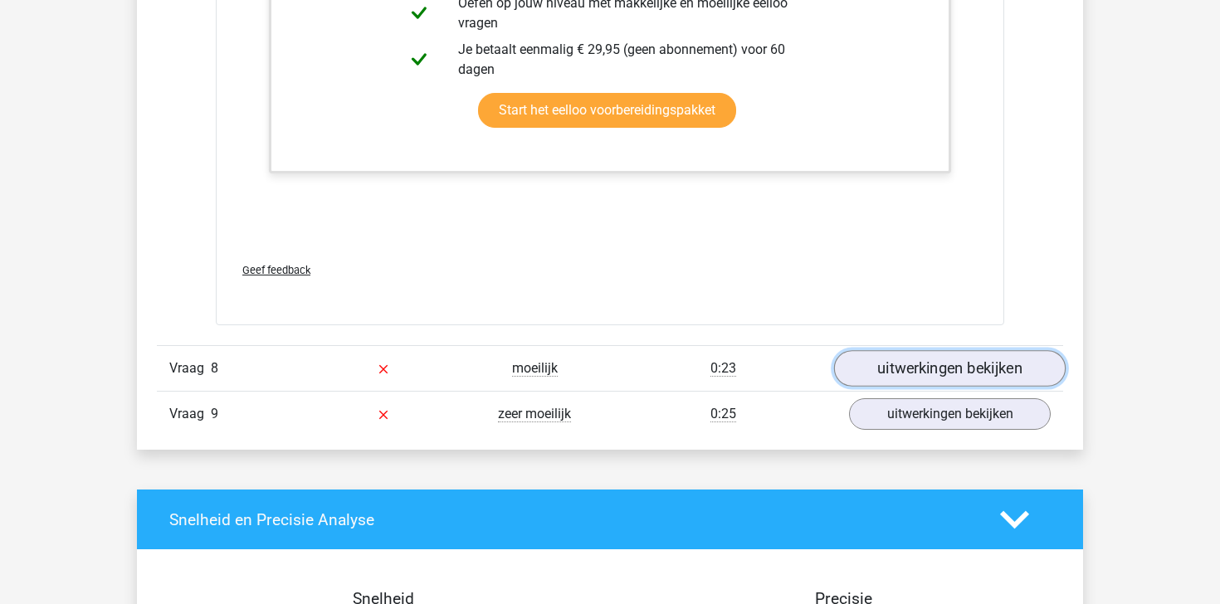
click at [956, 371] on link "uitwerkingen bekijken" at bounding box center [950, 369] width 232 height 37
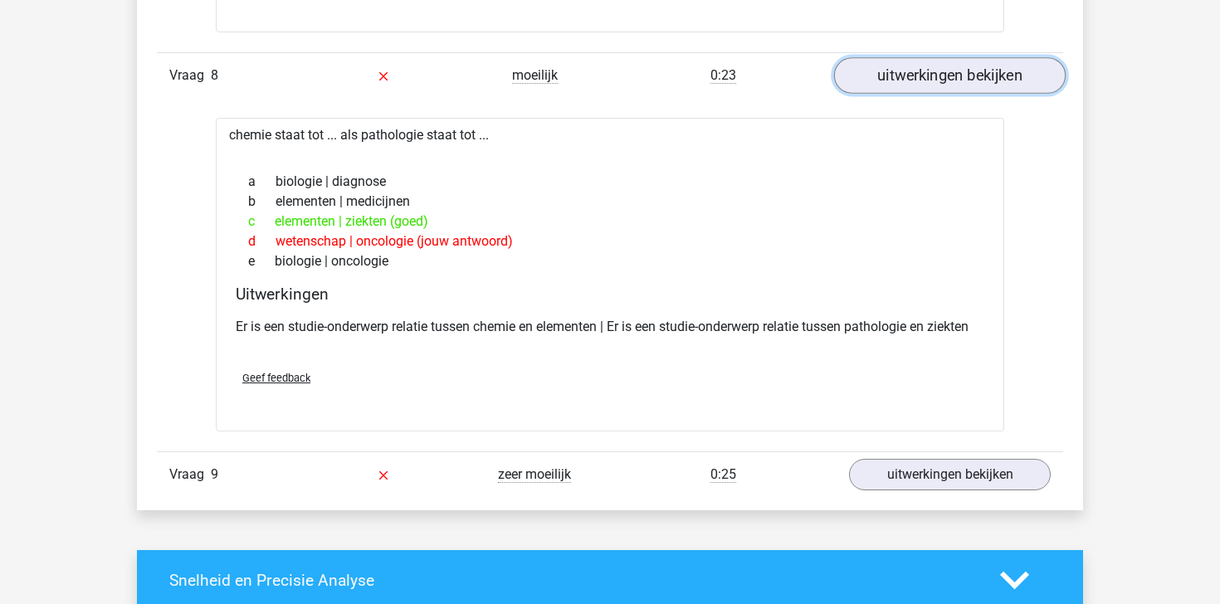
scroll to position [4236, 0]
